Goal: Entertainment & Leisure: Consume media (video, audio)

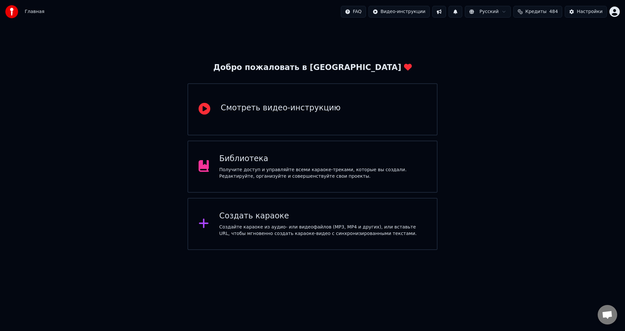
click at [238, 159] on div "Библиотека" at bounding box center [323, 159] width 207 height 10
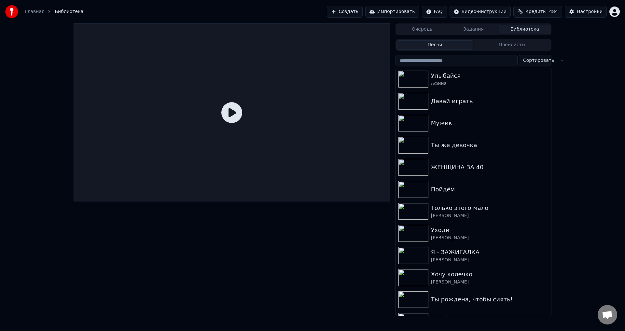
click at [551, 11] on button "Кредиты 484" at bounding box center [538, 12] width 49 height 12
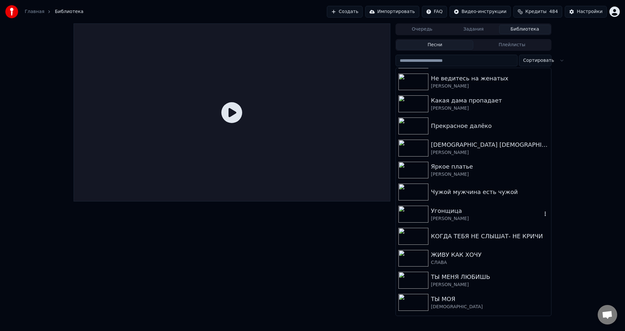
scroll to position [391, 0]
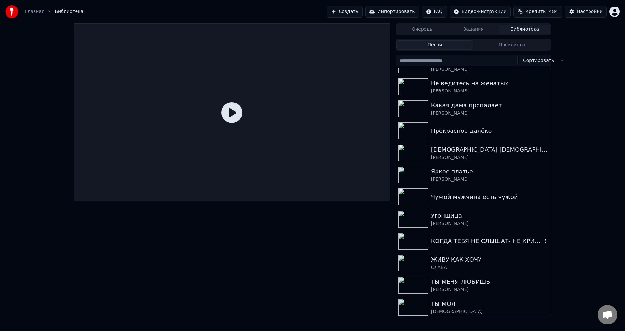
click at [449, 242] on div "КОГДА ТЕБЯ НЕ СЛЫШАТ- НЕ КРИЧИ" at bounding box center [486, 241] width 111 height 9
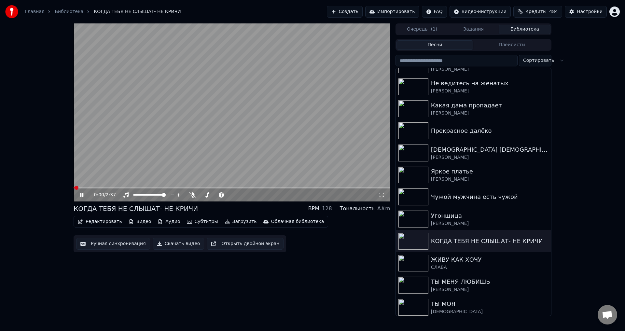
click at [80, 194] on icon at bounding box center [86, 195] width 15 height 5
click at [604, 253] on div "0:00 / 2:37 КОГДА ТЕБЯ НЕ СЛЫШАТ- НЕ КРИЧИ BPM 128 Тональность A#m Редактироват…" at bounding box center [312, 169] width 625 height 293
